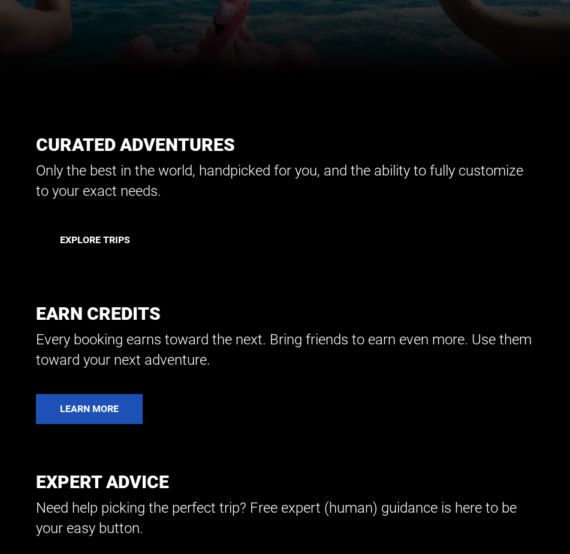
scroll to position [539, 0]
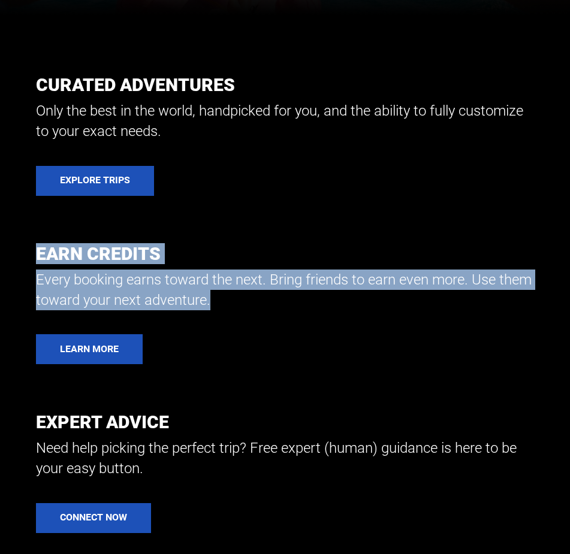
drag, startPoint x: 36, startPoint y: 254, endPoint x: 272, endPoint y: 302, distance: 240.9
click at [272, 302] on div "Earn Credits Every booking earns toward the next. Bring friends to earn even mo…" at bounding box center [285, 277] width 498 height 67
click at [272, 303] on p "Every booking earns toward the next. Bring friends to earn even more. Use them …" at bounding box center [285, 289] width 498 height 41
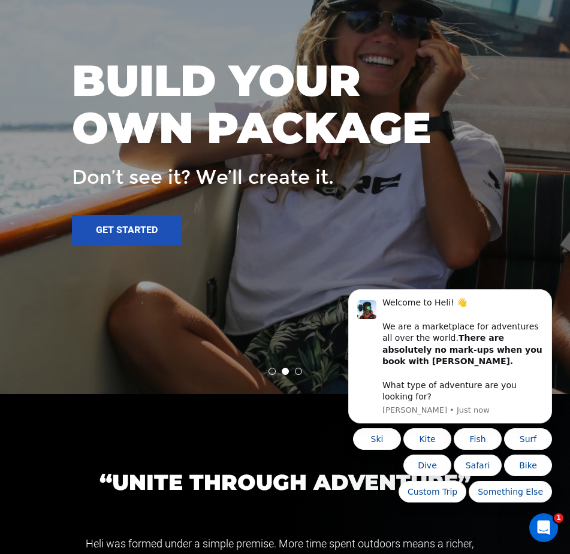
scroll to position [2156, 0]
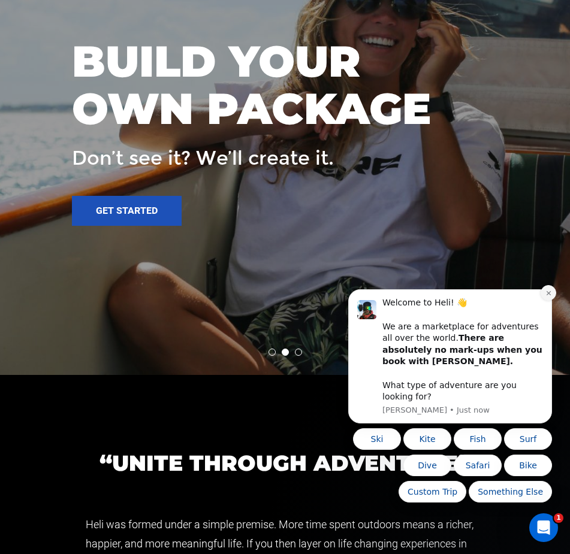
click at [545, 296] on icon "Dismiss notification" at bounding box center [548, 293] width 7 height 7
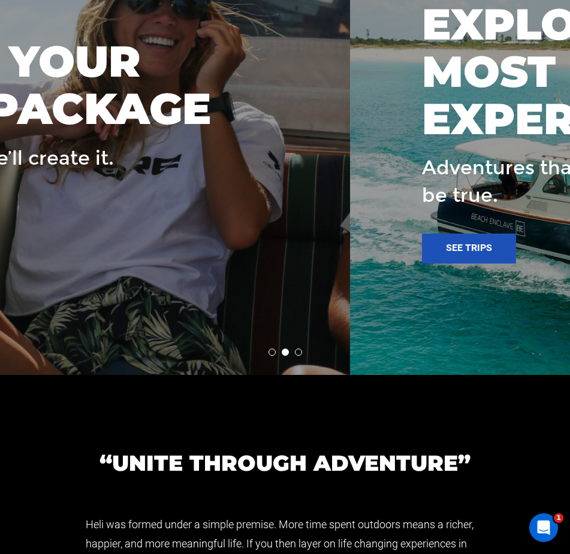
drag, startPoint x: 325, startPoint y: 248, endPoint x: -84, endPoint y: 266, distance: 409.4
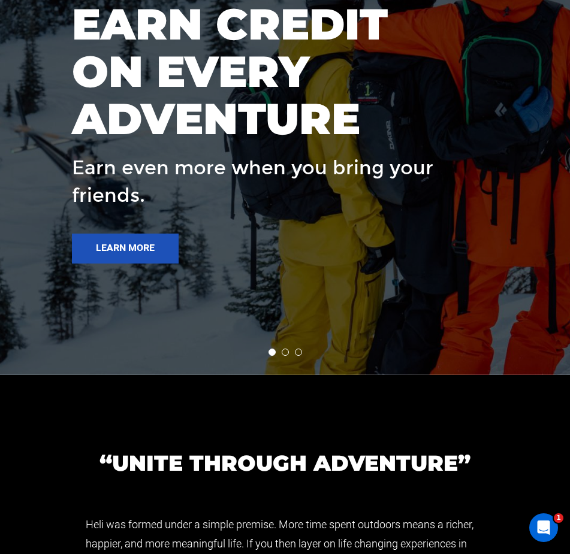
drag, startPoint x: 387, startPoint y: 255, endPoint x: -348, endPoint y: 251, distance: 735.4
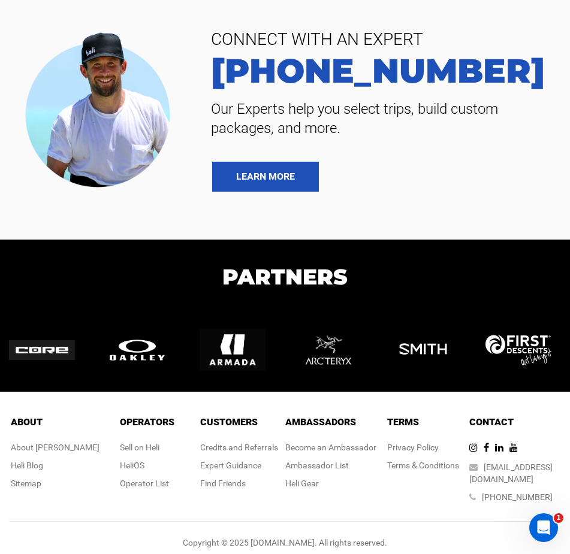
scroll to position [2999, 0]
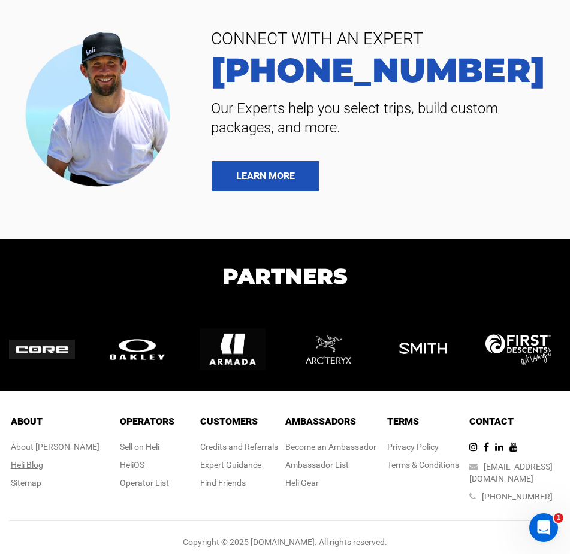
click at [52, 470] on div "Heli Blog" at bounding box center [55, 465] width 89 height 12
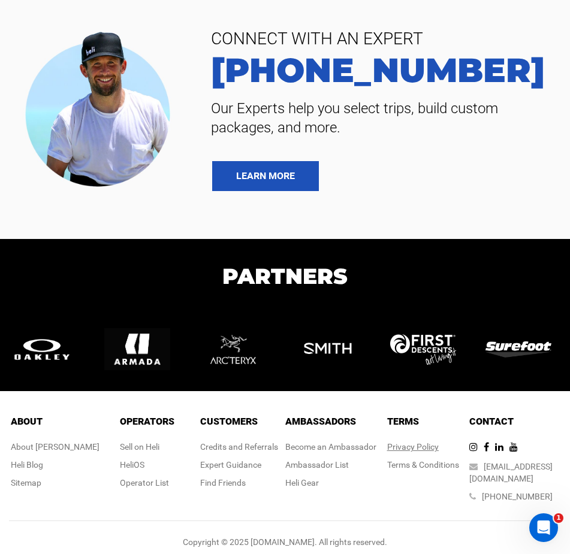
click at [399, 444] on link "Privacy Policy" at bounding box center [413, 447] width 52 height 10
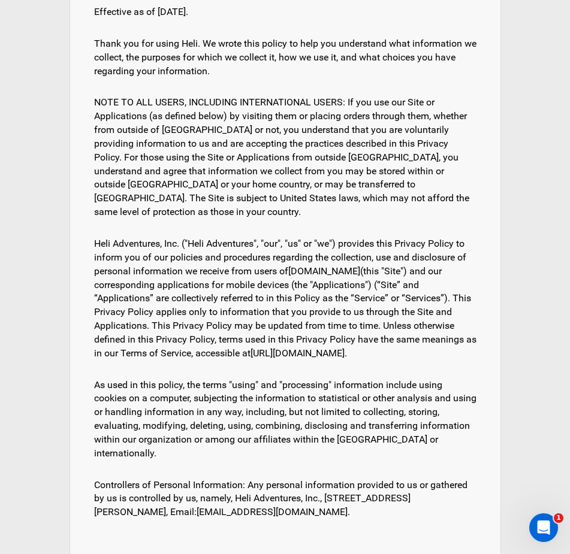
scroll to position [299, 0]
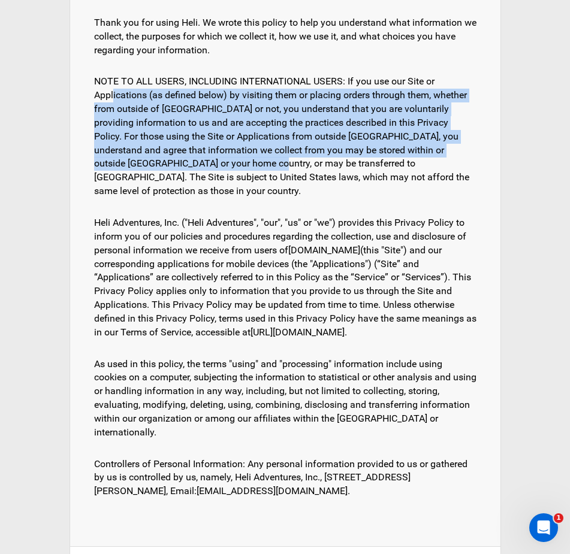
drag, startPoint x: 163, startPoint y: 92, endPoint x: 196, endPoint y: 160, distance: 75.3
click at [196, 160] on div "NOTE TO ALL USERS, INCLUDING INTERNATIONAL USERS: If you use our Site or Applic…" at bounding box center [285, 136] width 382 height 135
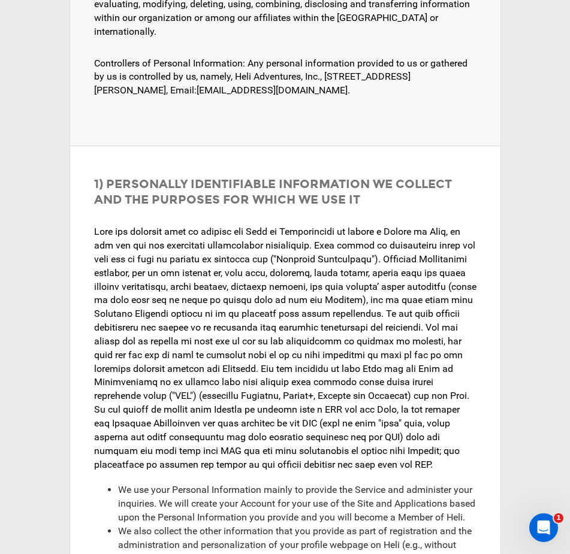
scroll to position [719, 0]
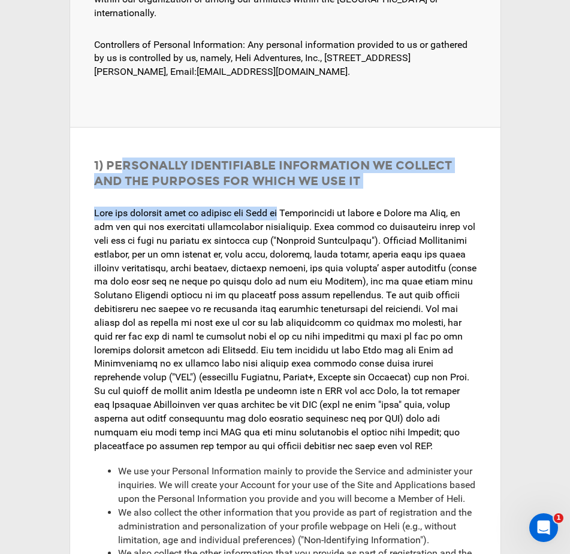
drag, startPoint x: 131, startPoint y: 160, endPoint x: 284, endPoint y: 205, distance: 160.2
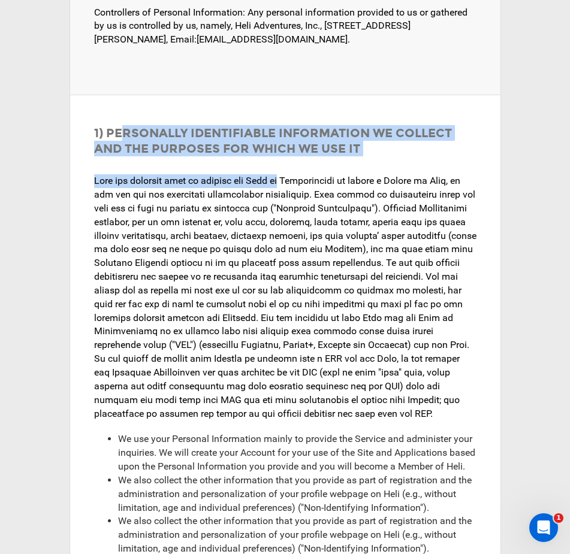
scroll to position [779, 0]
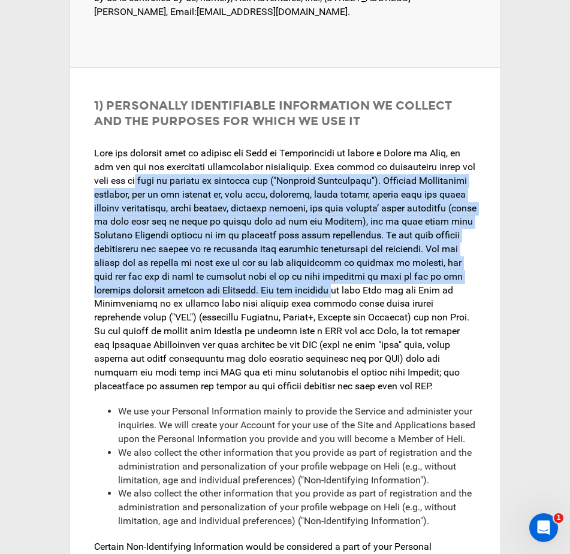
drag, startPoint x: 158, startPoint y: 174, endPoint x: 375, endPoint y: 277, distance: 240.8
click at [375, 277] on div at bounding box center [285, 270] width 382 height 258
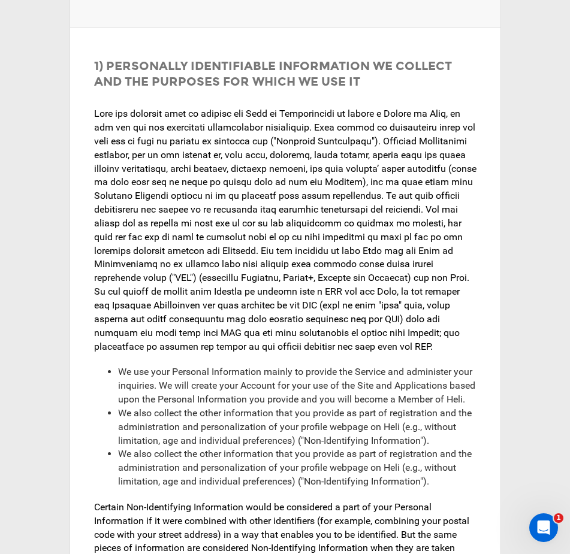
scroll to position [838, 0]
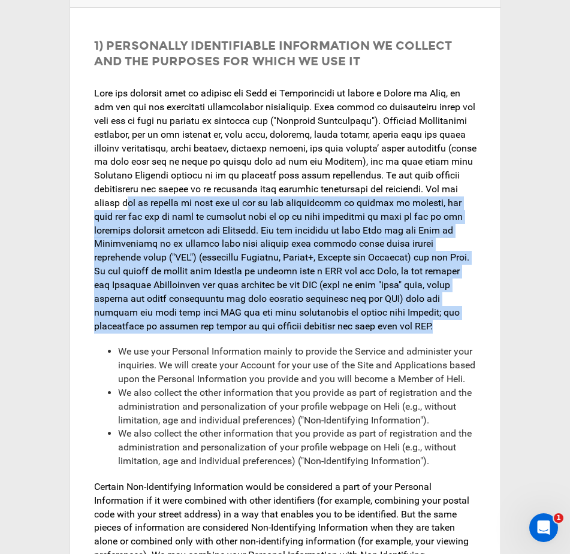
drag, startPoint x: 304, startPoint y: 196, endPoint x: 451, endPoint y: 307, distance: 184.3
click at [451, 307] on div at bounding box center [285, 210] width 382 height 258
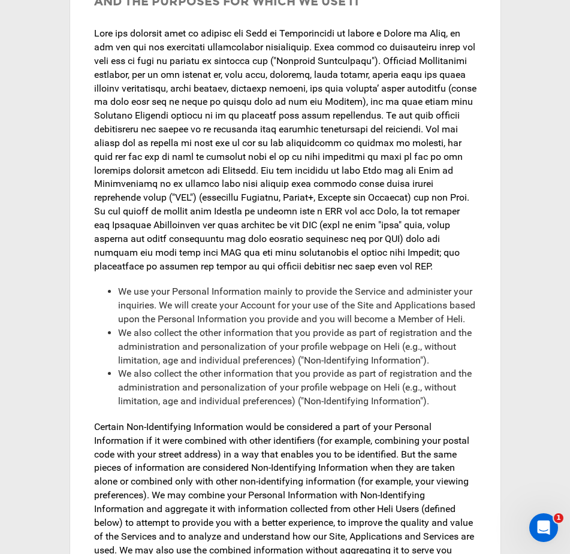
scroll to position [958, 0]
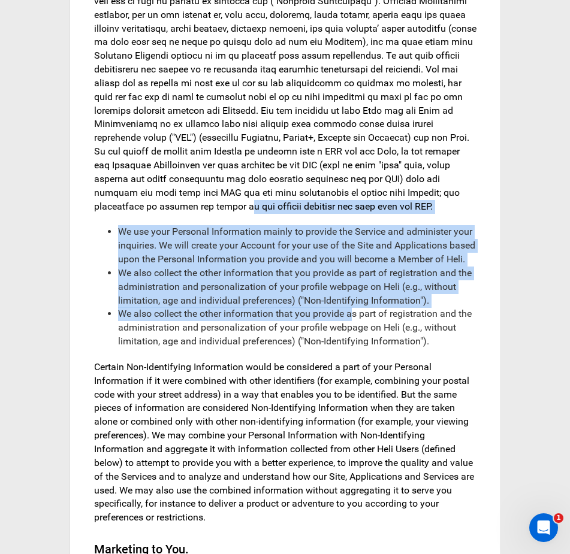
drag, startPoint x: 234, startPoint y: 191, endPoint x: 347, endPoint y: 310, distance: 163.9
click at [347, 307] on li "We also collect the other information that you provide as part of registration …" at bounding box center [297, 327] width 358 height 41
